Goal: Information Seeking & Learning: Check status

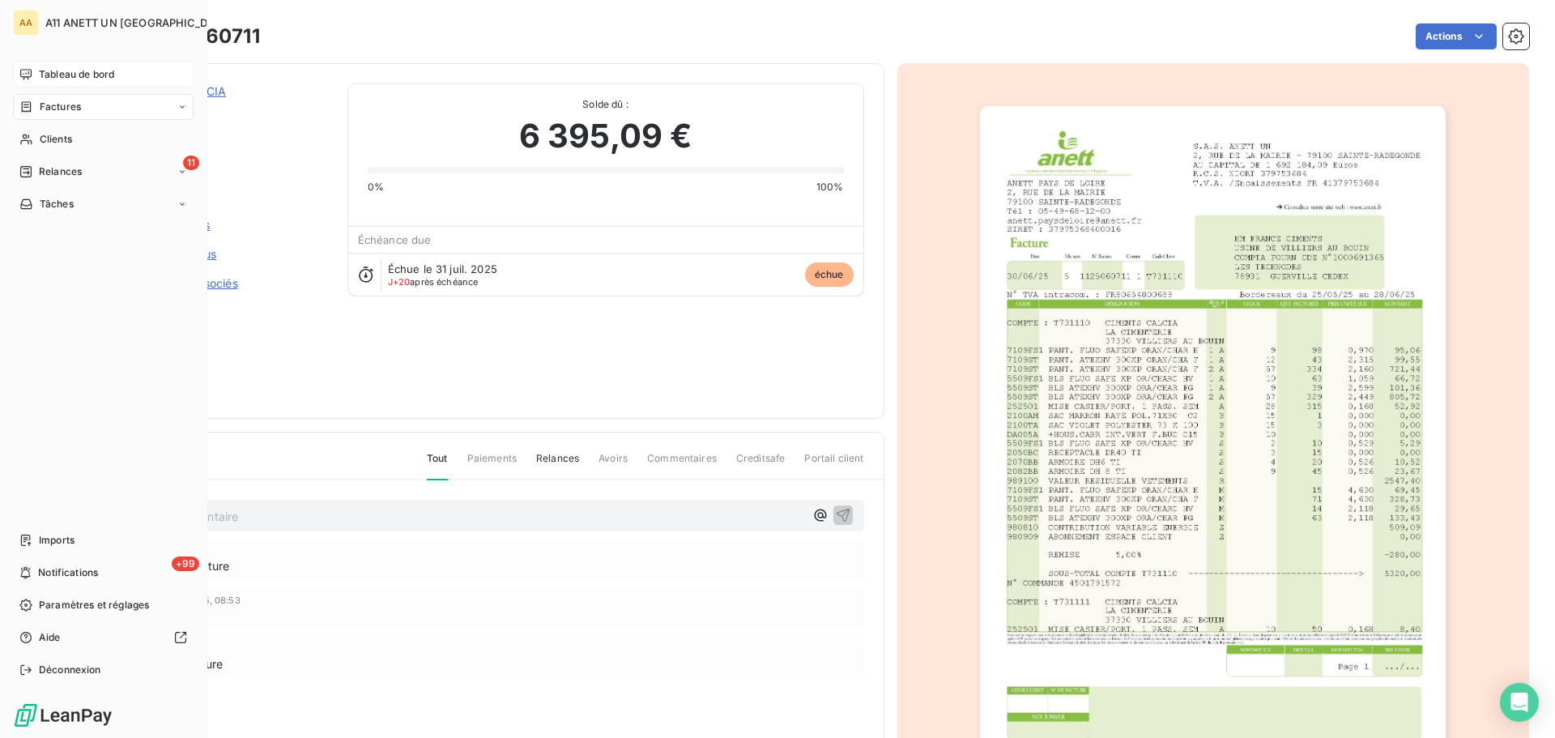
click at [62, 66] on div "Tableau de bord" at bounding box center [103, 75] width 181 height 26
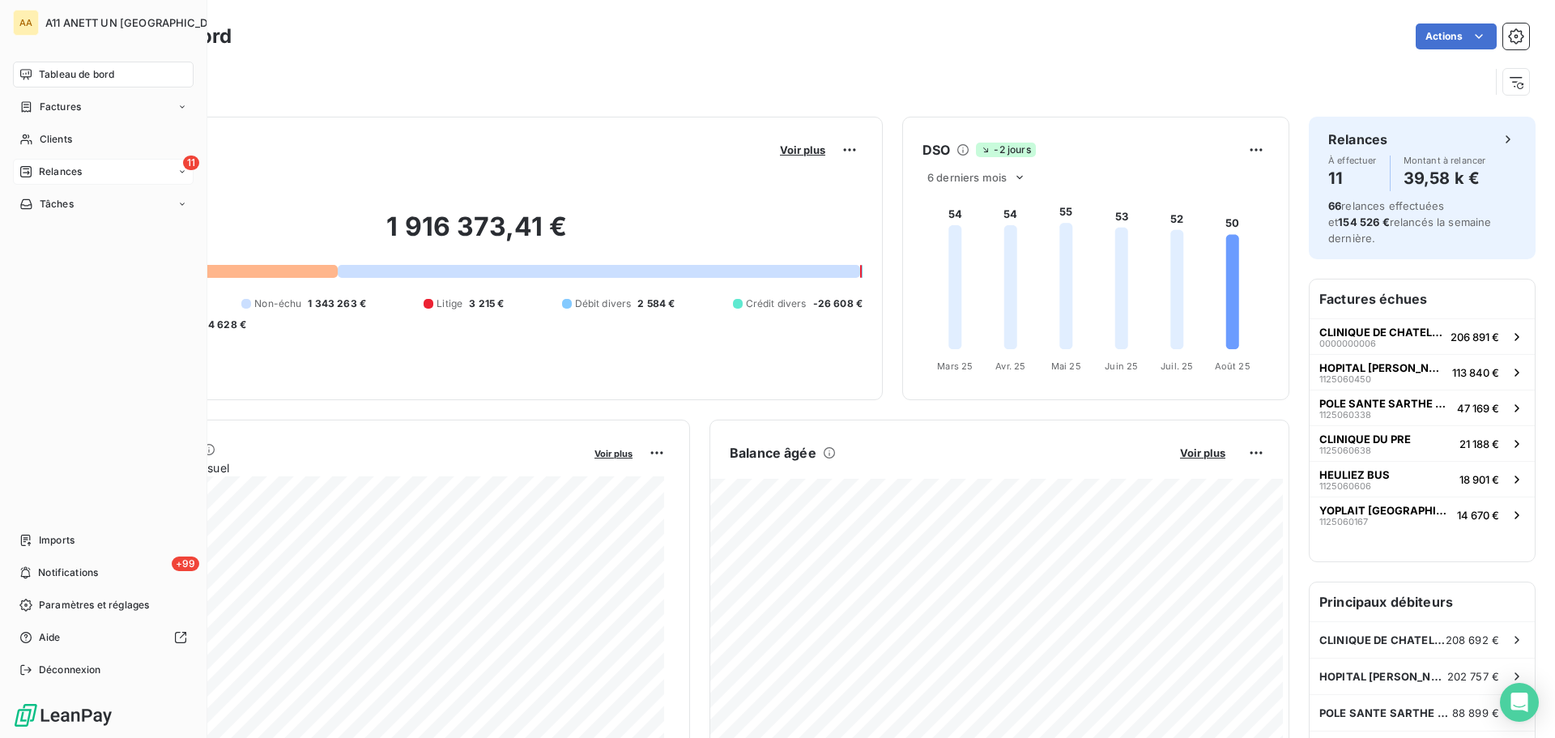
click at [58, 168] on span "Relances" at bounding box center [60, 171] width 43 height 15
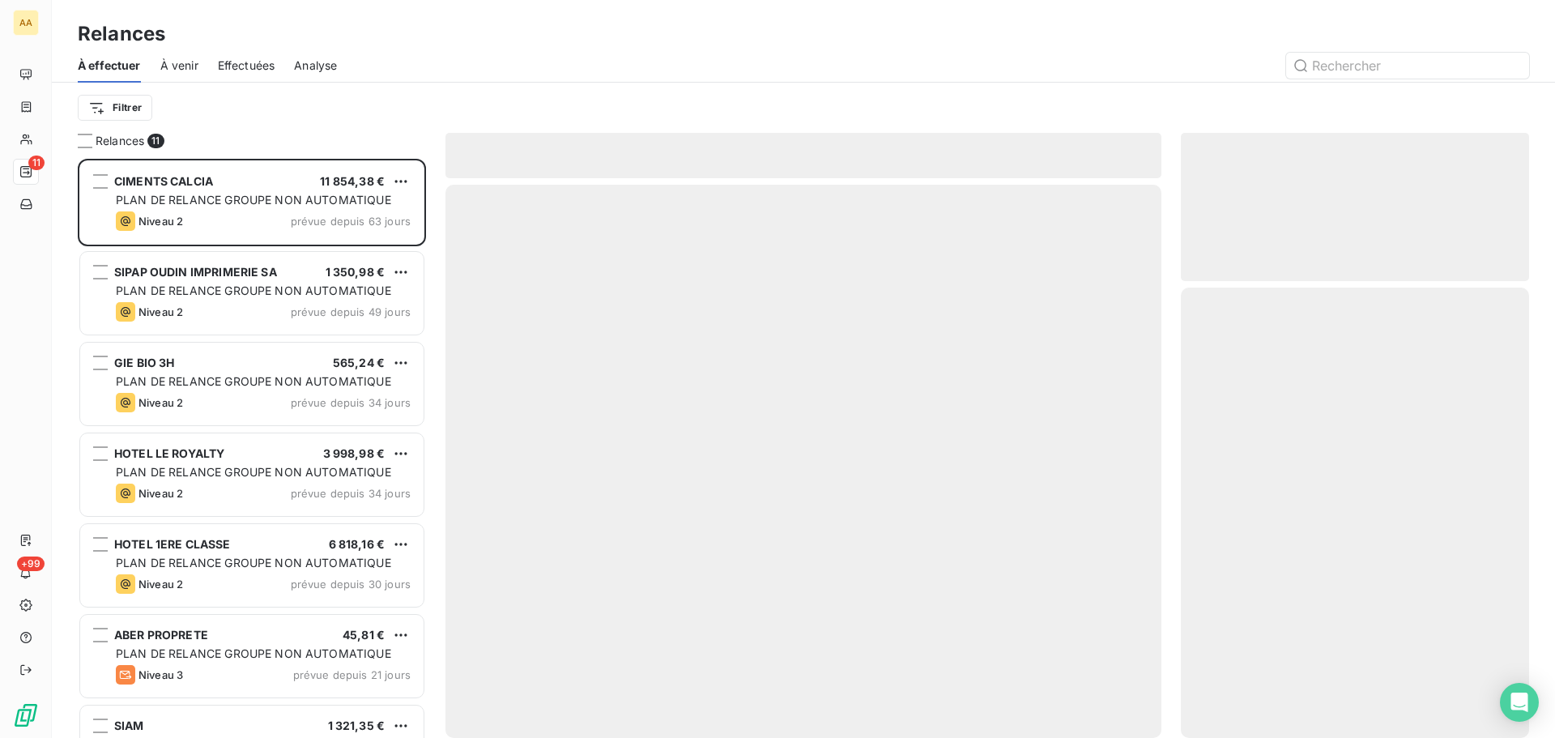
scroll to position [567, 336]
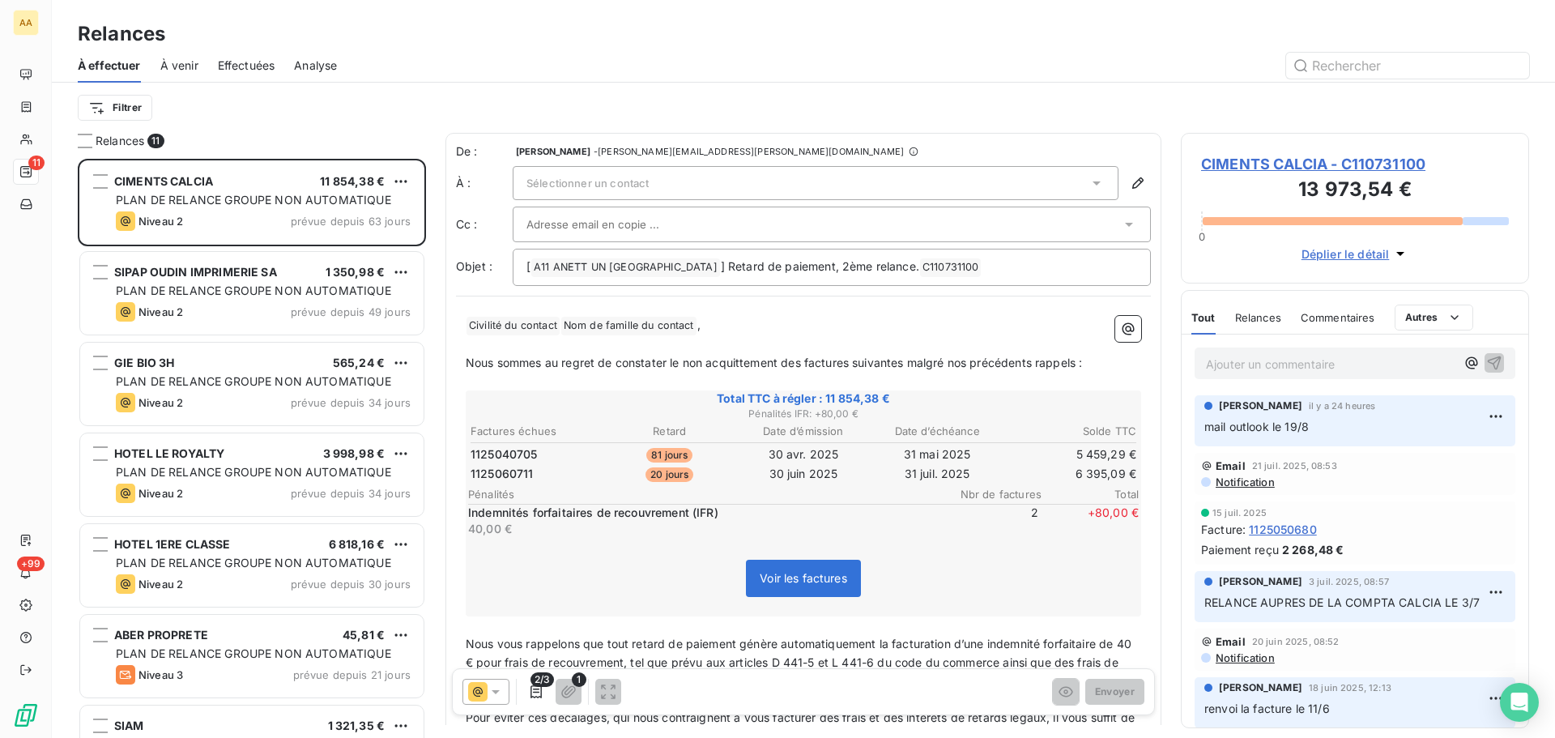
click at [192, 66] on span "À venir" at bounding box center [179, 65] width 38 height 16
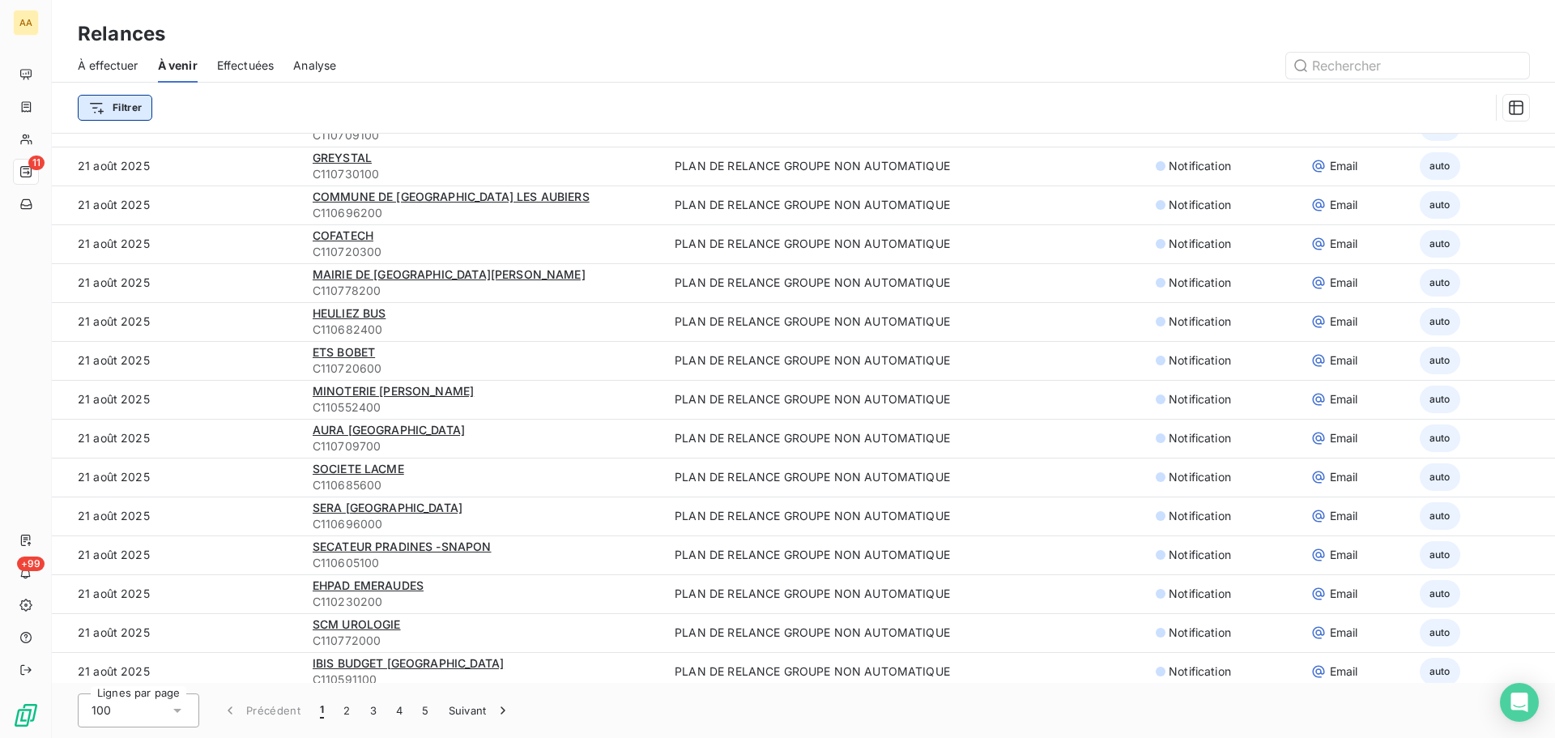
click at [107, 117] on html "AA 11 +99 Relances À effectuer À venir Effectuées Analyse Filtrer Date de relan…" at bounding box center [777, 369] width 1555 height 738
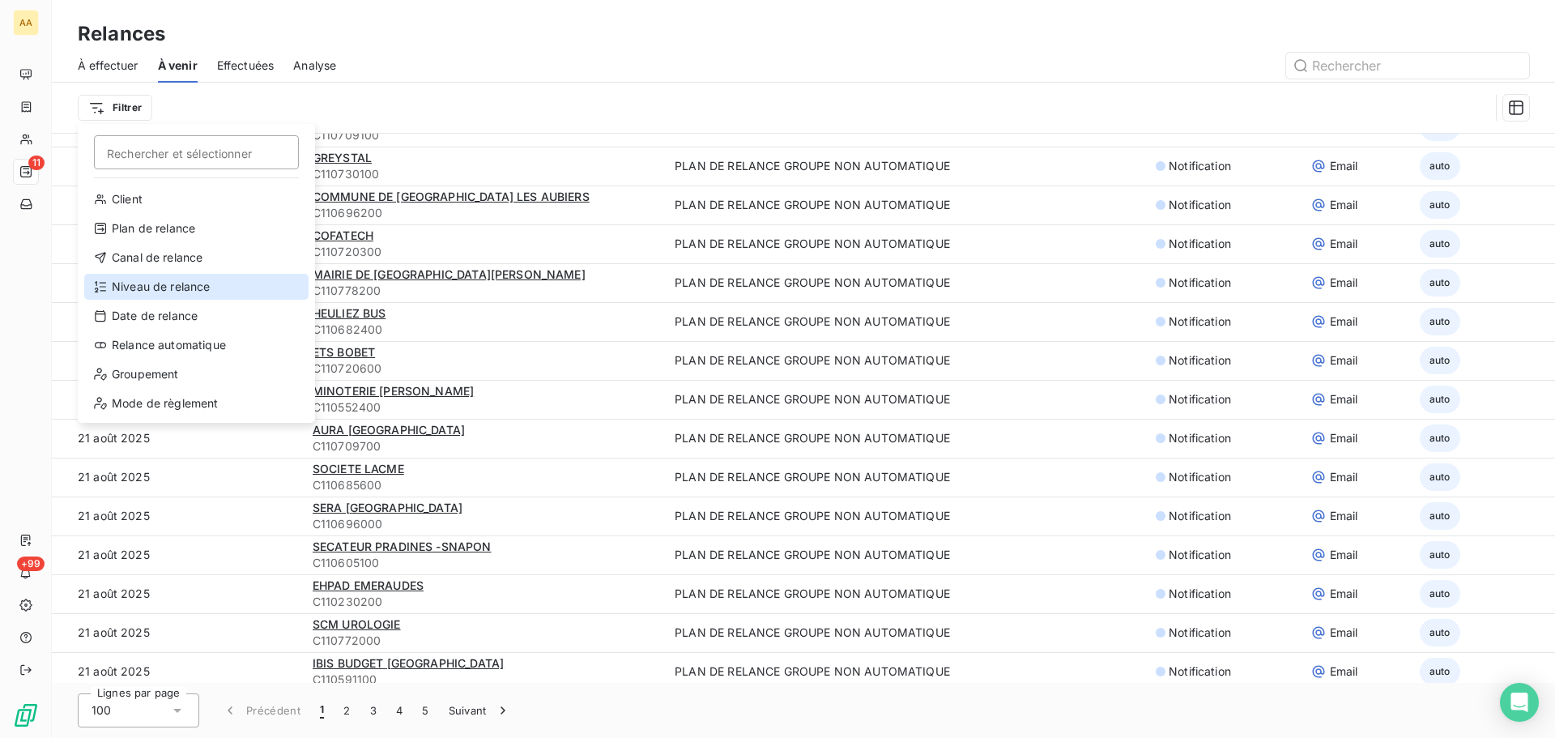
click at [146, 285] on div "Niveau de relance" at bounding box center [196, 287] width 224 height 26
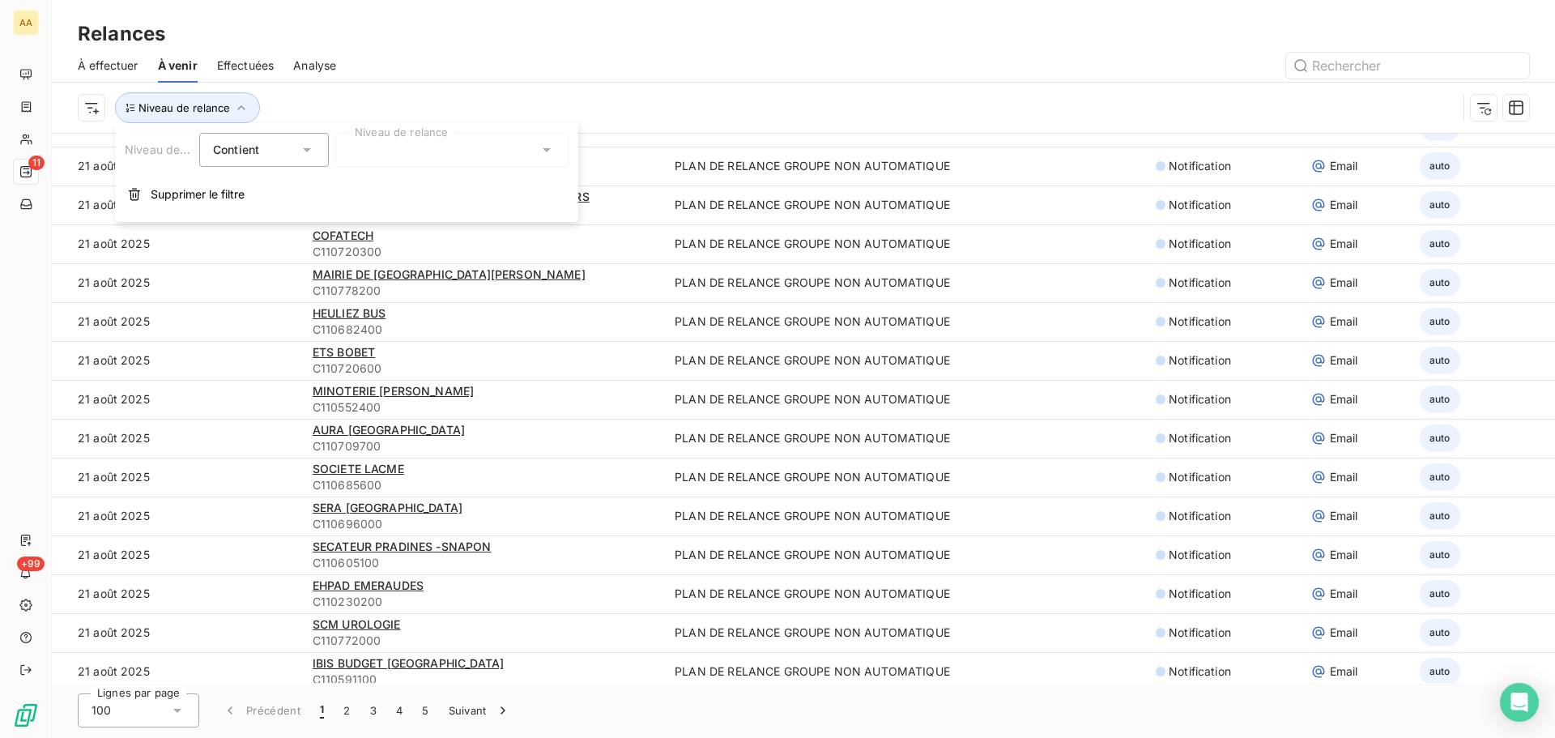
click at [272, 148] on div "Contient is" at bounding box center [256, 149] width 86 height 23
click at [272, 148] on div "Contient" at bounding box center [256, 149] width 86 height 23
click at [406, 155] on div at bounding box center [451, 150] width 233 height 34
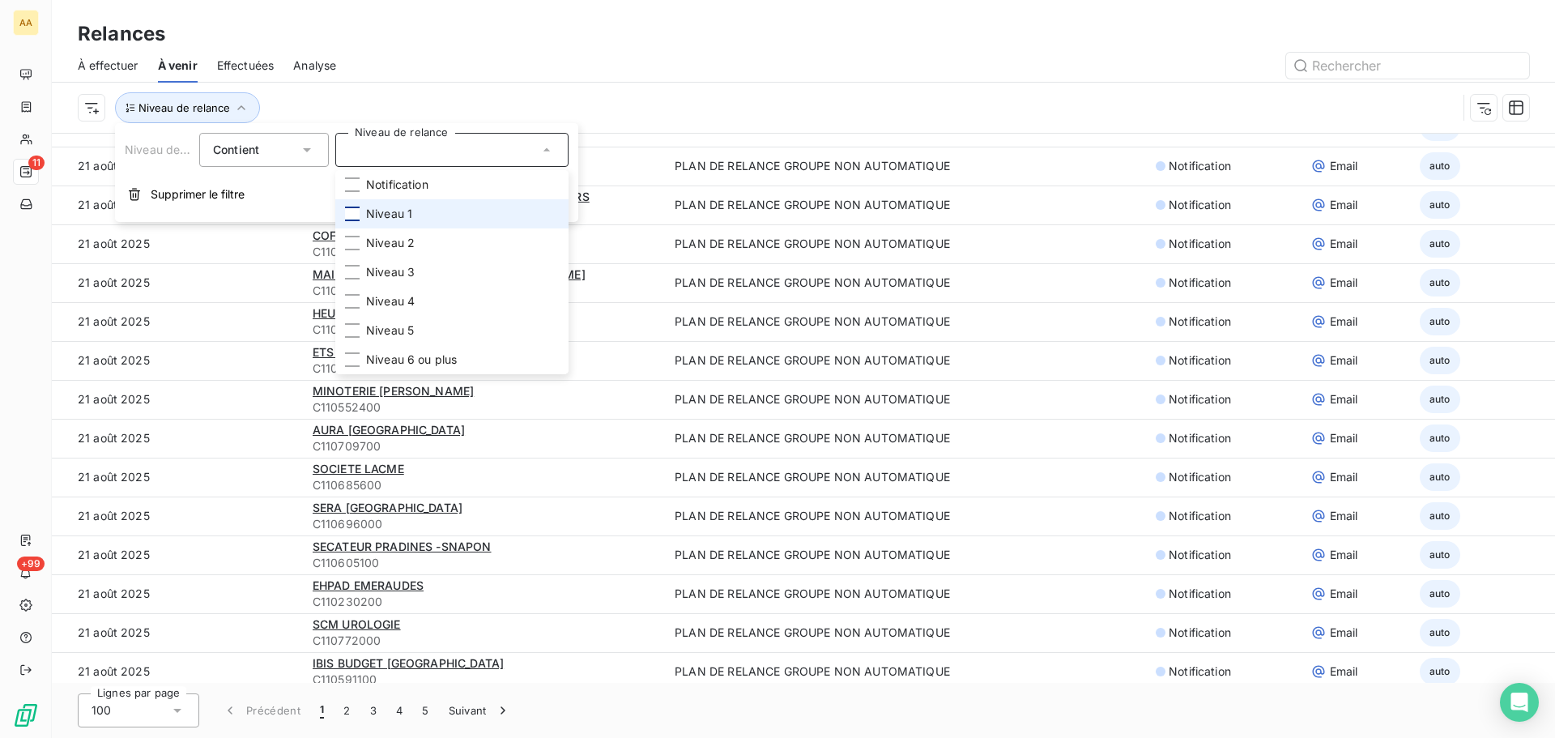
click at [351, 218] on div at bounding box center [352, 213] width 15 height 15
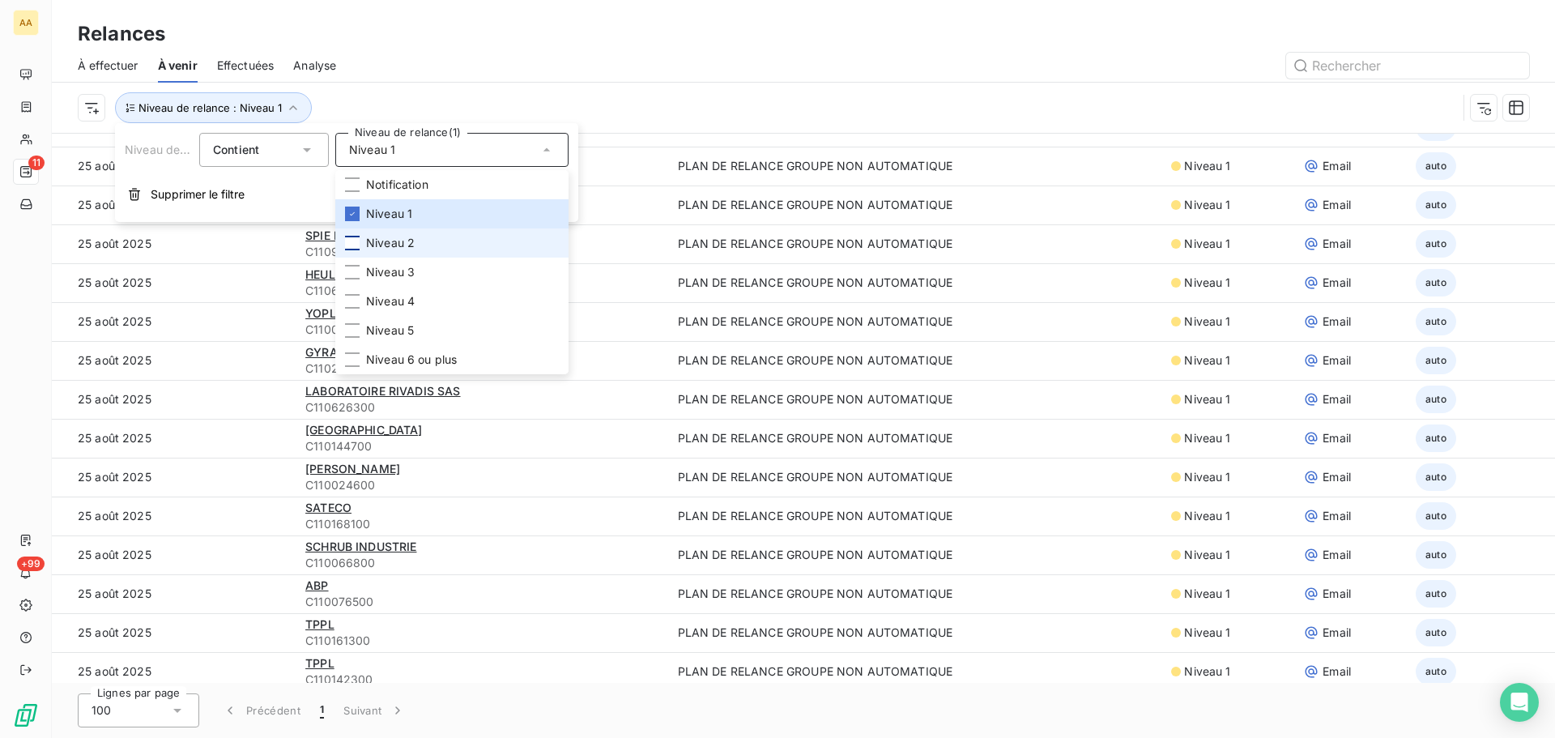
click at [351, 244] on div at bounding box center [352, 243] width 15 height 15
click at [350, 273] on div at bounding box center [352, 272] width 15 height 15
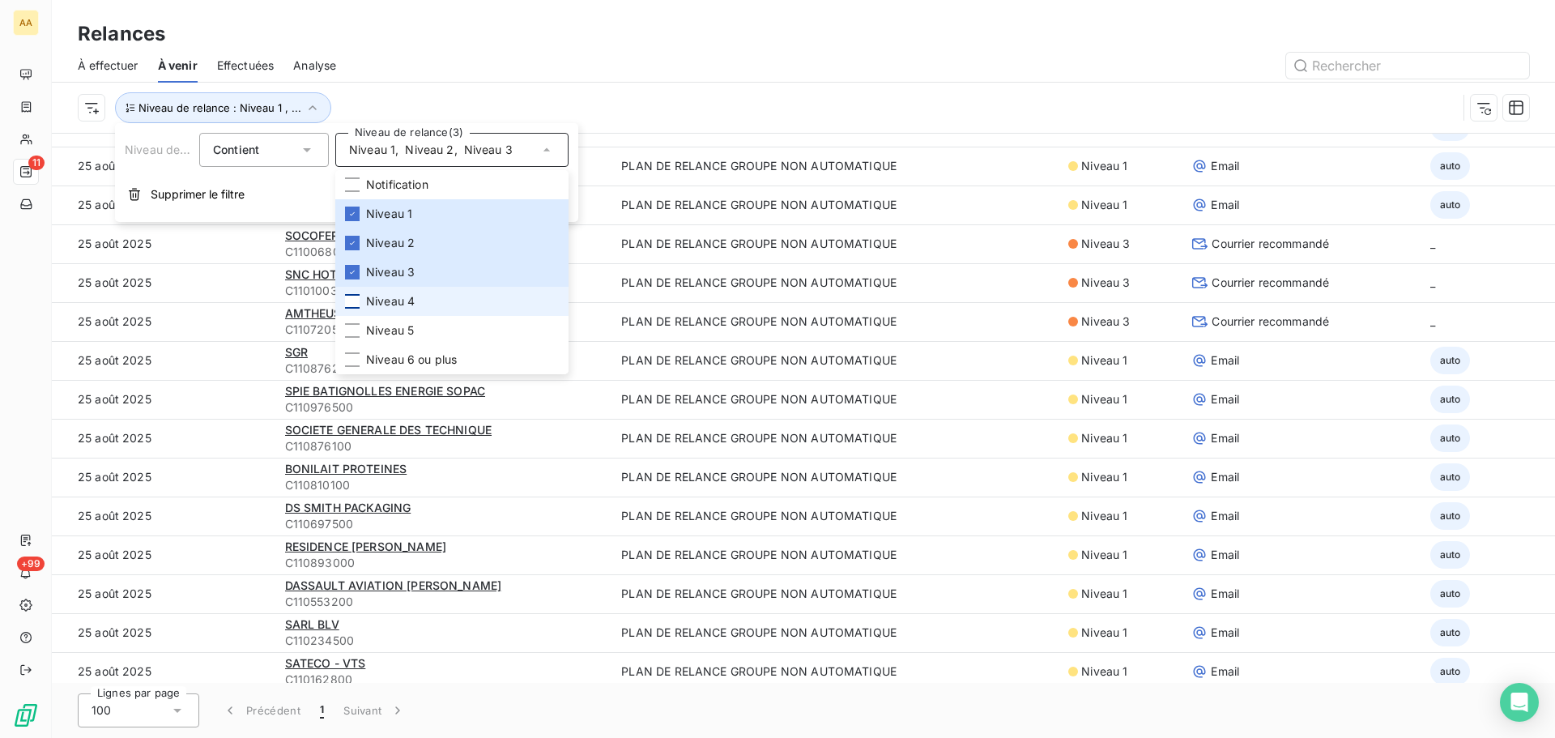
click at [350, 299] on div at bounding box center [352, 301] width 15 height 15
click at [354, 329] on div at bounding box center [352, 330] width 15 height 15
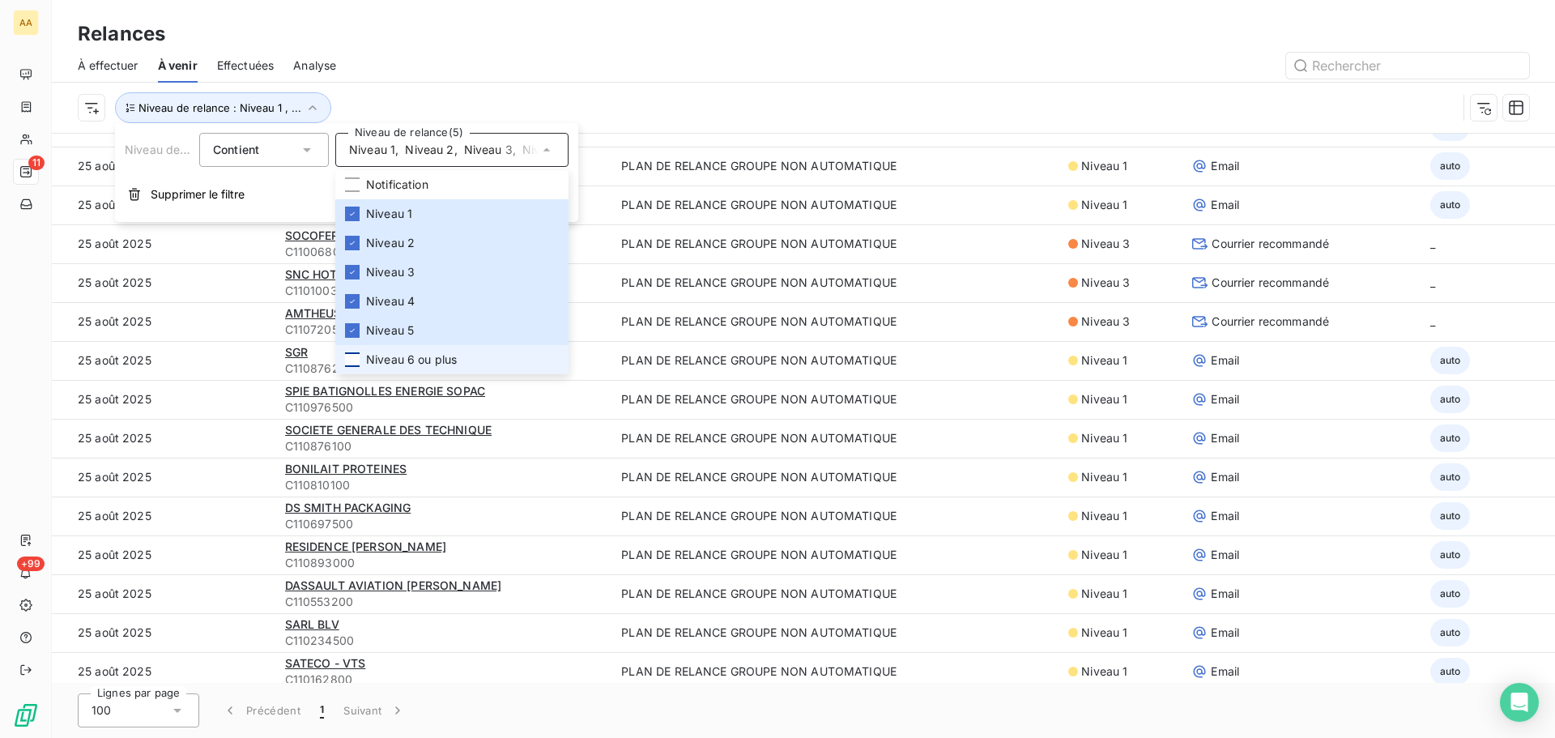
click at [357, 364] on div at bounding box center [352, 359] width 15 height 15
click at [600, 75] on div at bounding box center [941, 66] width 1173 height 26
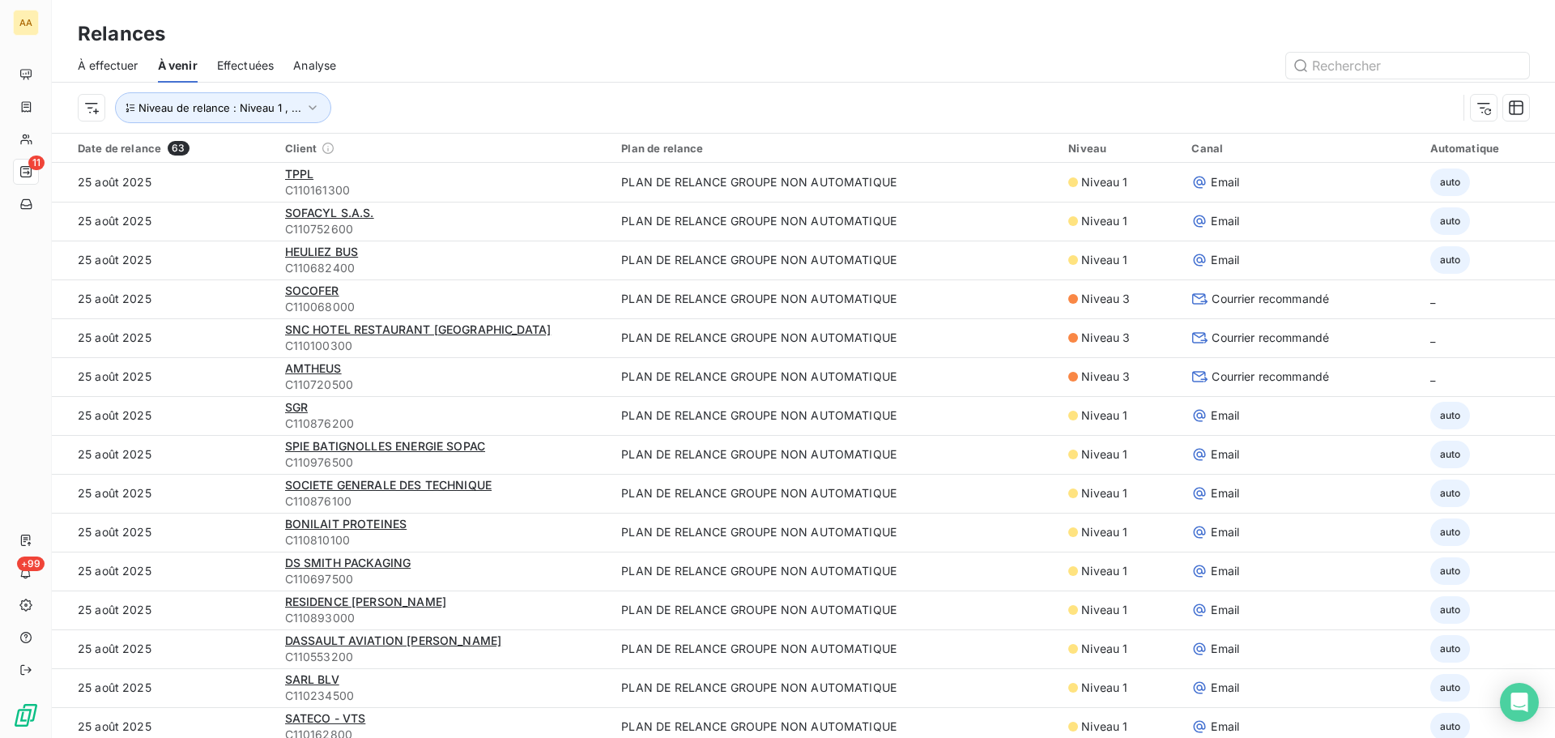
click at [172, 148] on span "63" at bounding box center [178, 148] width 21 height 15
click at [210, 105] on span "Niveau de relance : Niveau 1 , ..." at bounding box center [219, 107] width 163 height 13
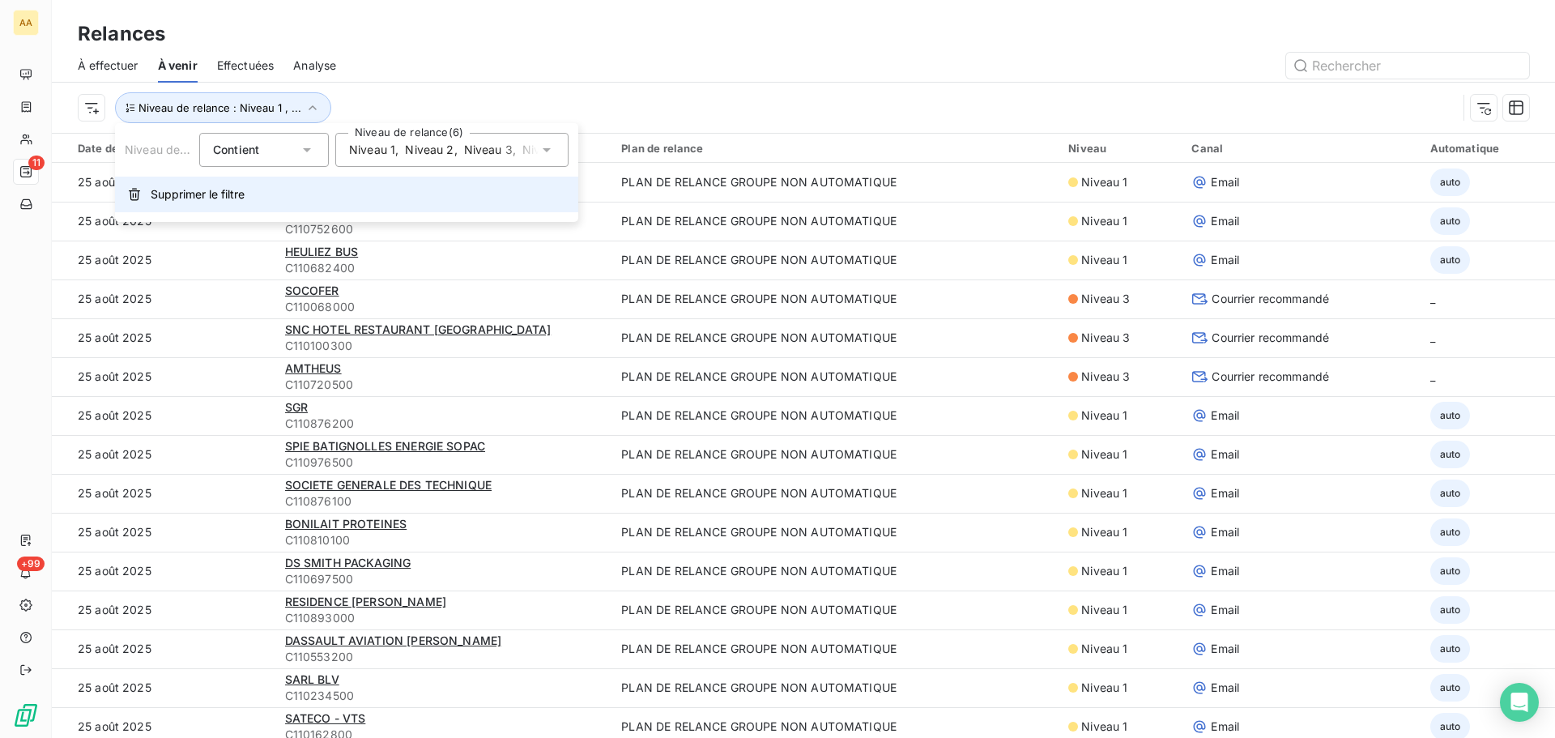
click at [208, 198] on span "Supprimer le filtre" at bounding box center [198, 194] width 94 height 16
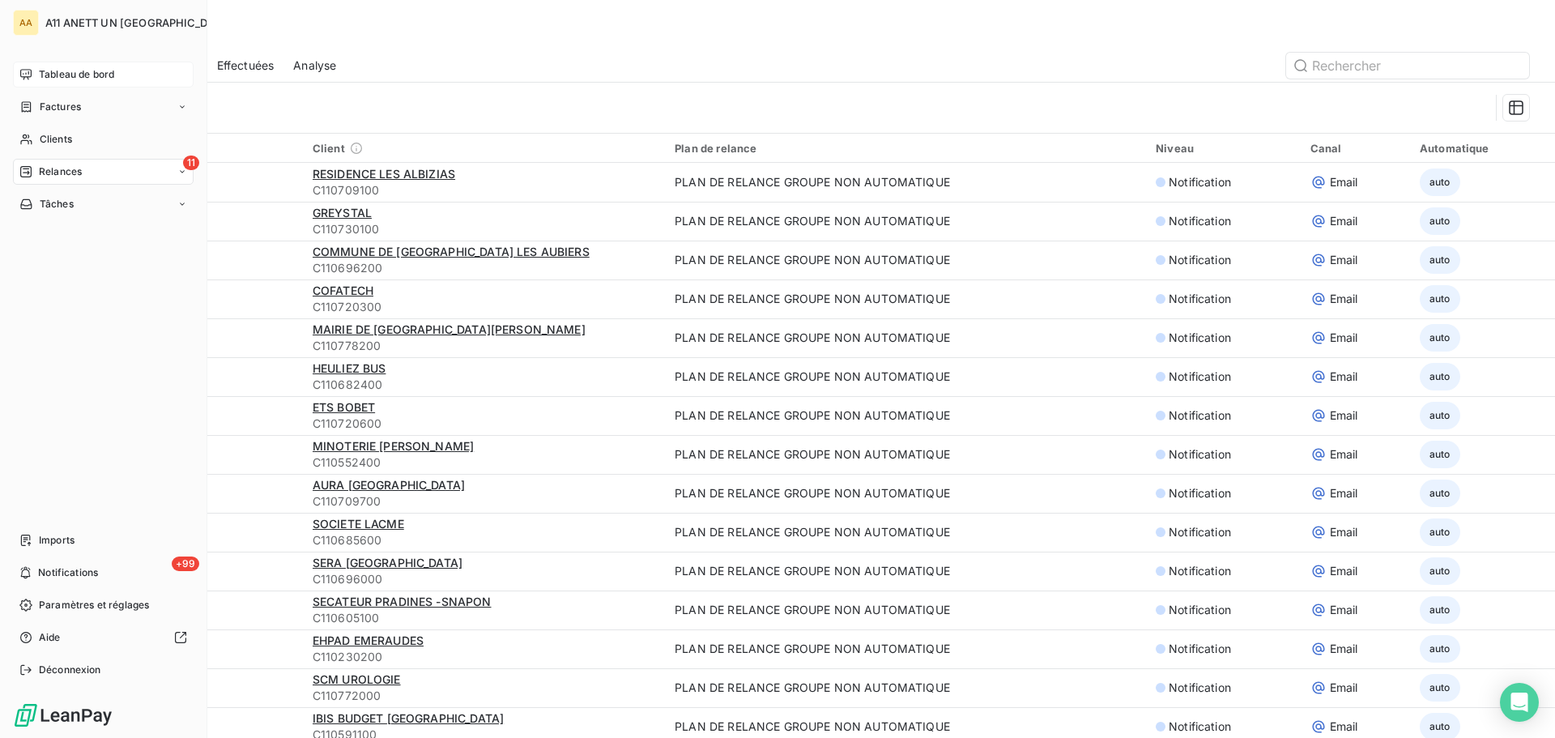
click at [46, 74] on span "Tableau de bord" at bounding box center [76, 74] width 75 height 15
